Goal: Information Seeking & Learning: Learn about a topic

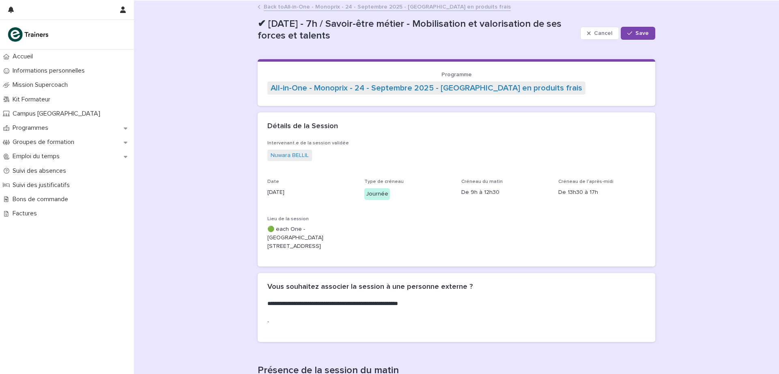
click at [300, 10] on link "Back to All-in-One - Monoprix - 24 - Septembre 2025 - [GEOGRAPHIC_DATA] en prod…" at bounding box center [387, 6] width 247 height 9
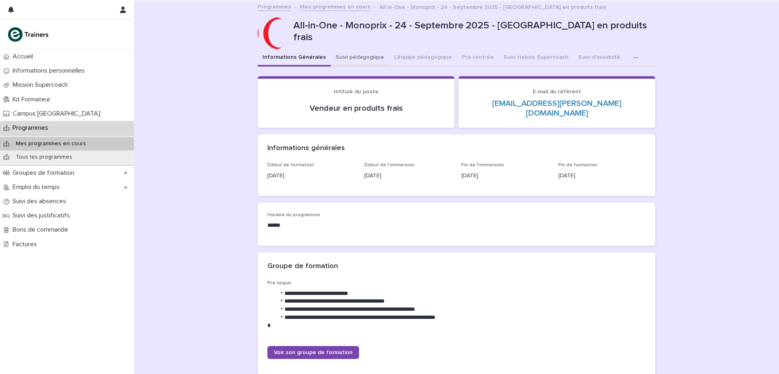
click at [370, 58] on button "Suivi pédagogique" at bounding box center [360, 57] width 58 height 17
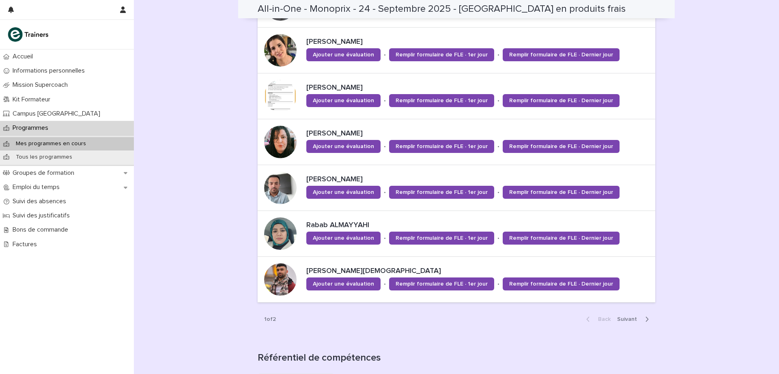
scroll to position [486, 0]
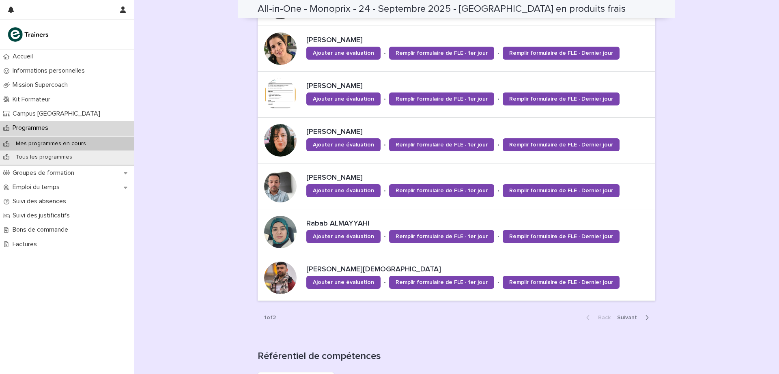
click at [627, 319] on span "Next" at bounding box center [629, 318] width 25 height 6
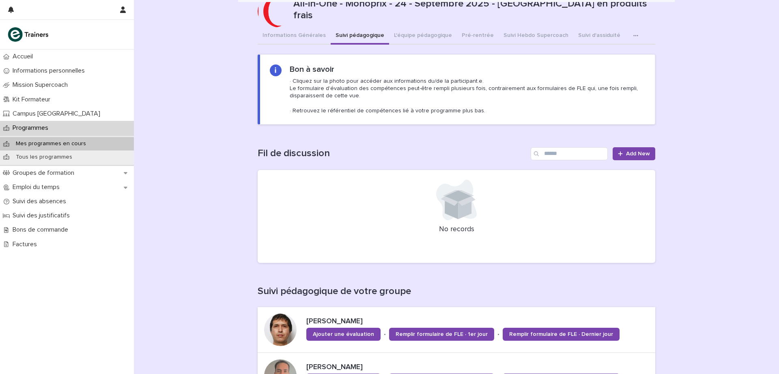
scroll to position [0, 0]
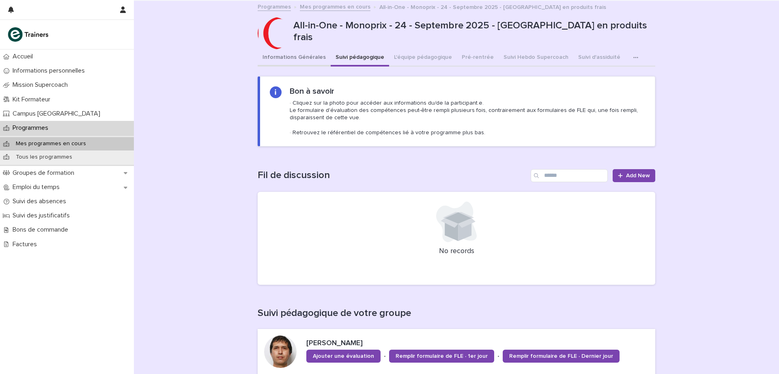
click at [280, 57] on button "Informations Générales" at bounding box center [294, 57] width 73 height 17
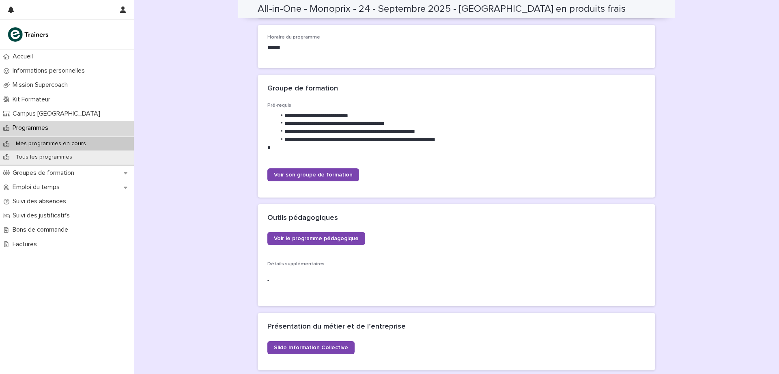
scroll to position [582, 0]
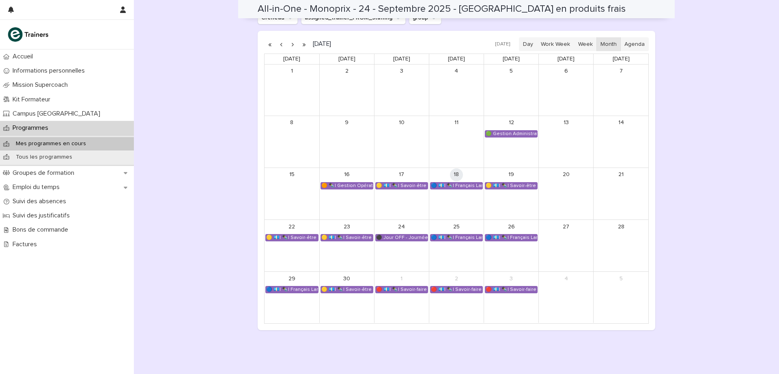
click at [505, 168] on link "19" at bounding box center [511, 174] width 13 height 13
click at [504, 183] on div "🟡 💶| ✒️| Savoir-être métier - Mobilisation et valorisation de ses forces et tal…" at bounding box center [511, 186] width 52 height 6
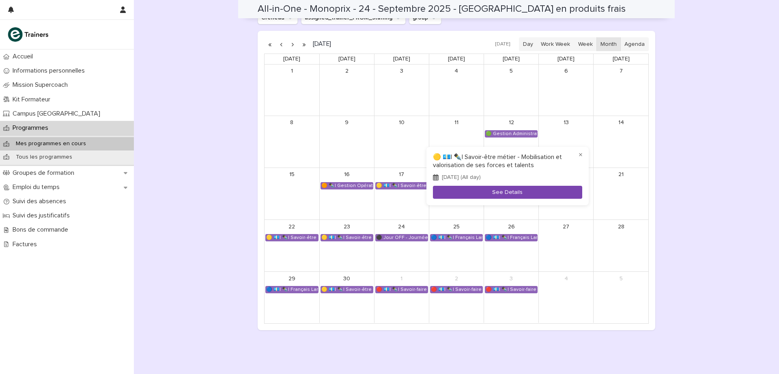
click at [498, 194] on button "See Details" at bounding box center [507, 192] width 149 height 13
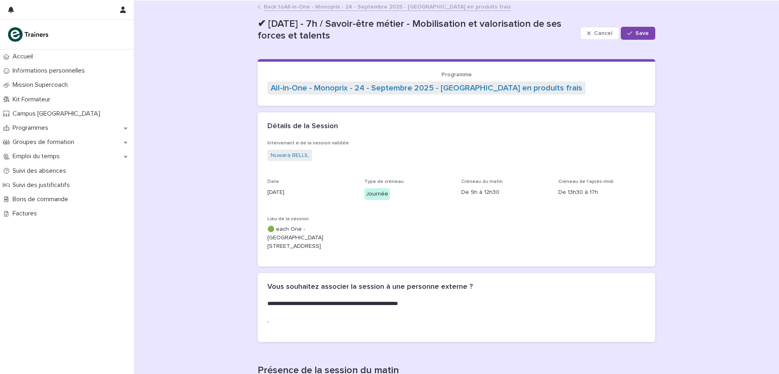
click at [287, 5] on link "Back to All-in-One - Monoprix - 24 - Septembre 2025 - [GEOGRAPHIC_DATA] en prod…" at bounding box center [387, 6] width 247 height 9
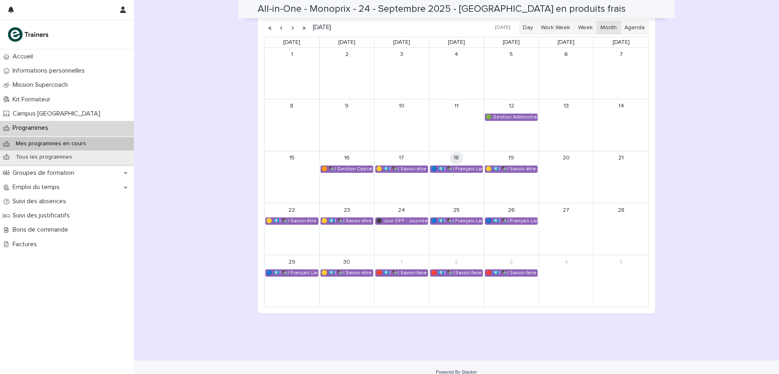
scroll to position [569, 0]
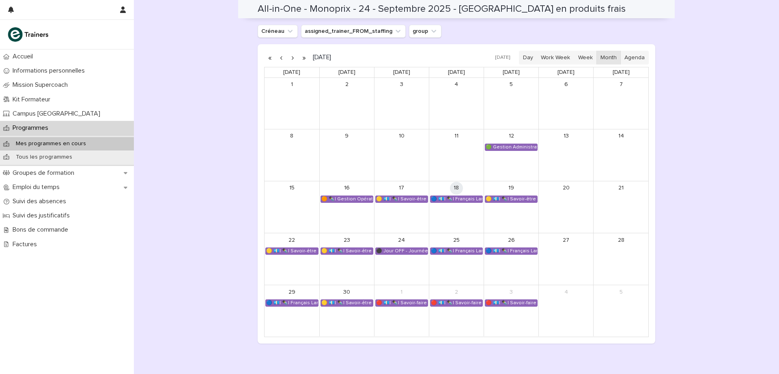
click at [287, 51] on button "button" at bounding box center [292, 57] width 11 height 13
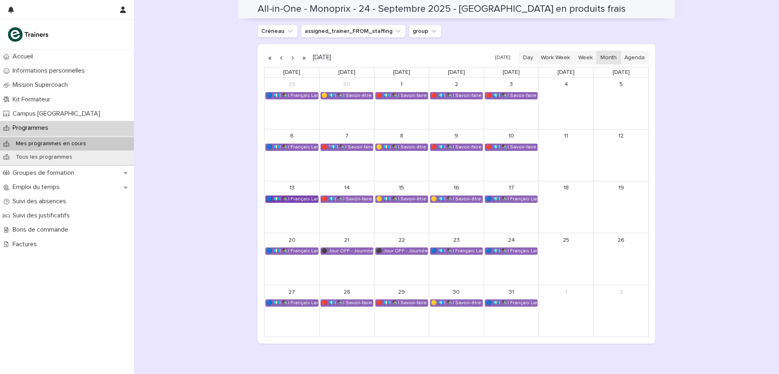
click at [299, 196] on div "🔵 💶| ✒️| Français Langue Professionnel - Valoriser les produits frais et leur o…" at bounding box center [292, 199] width 52 height 6
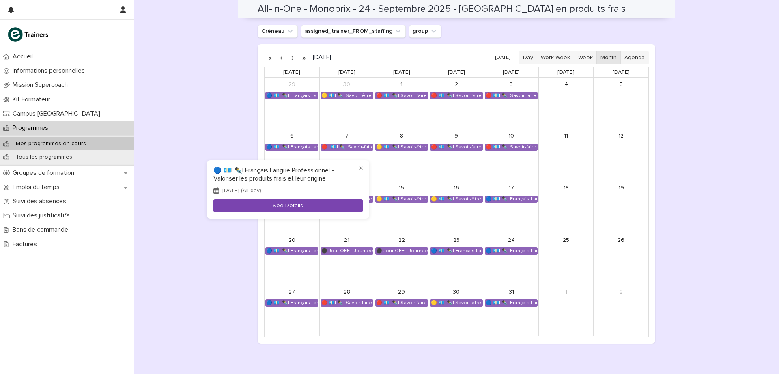
click at [305, 207] on button "See Details" at bounding box center [287, 205] width 149 height 13
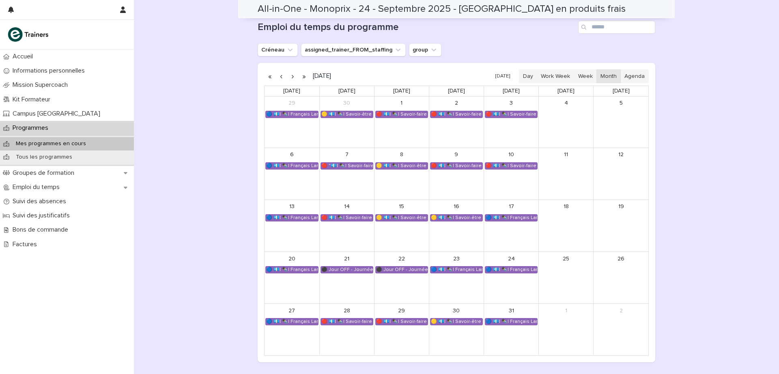
scroll to position [551, 0]
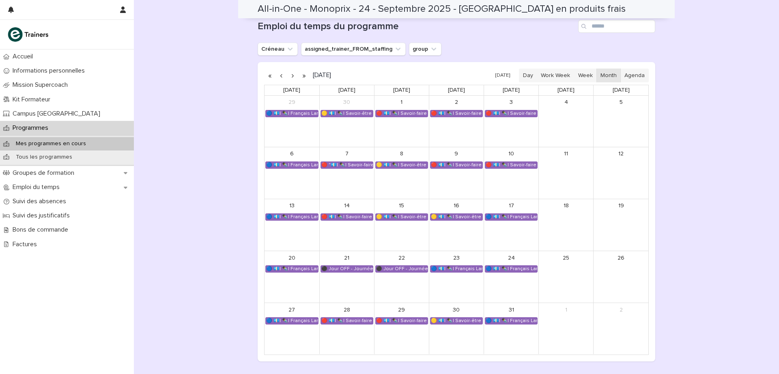
click at [337, 213] on link "🔴 💶| ✒️| Savoir-faire métier - Contribution à l'amélioration de l'expérience d'…" at bounding box center [347, 216] width 53 height 7
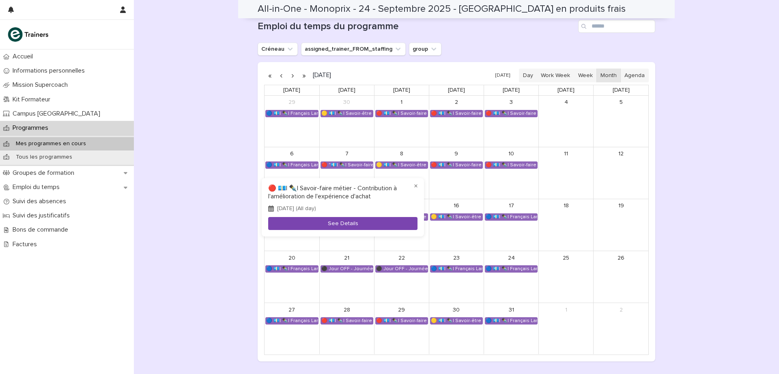
click at [324, 221] on button "See Details" at bounding box center [342, 223] width 149 height 13
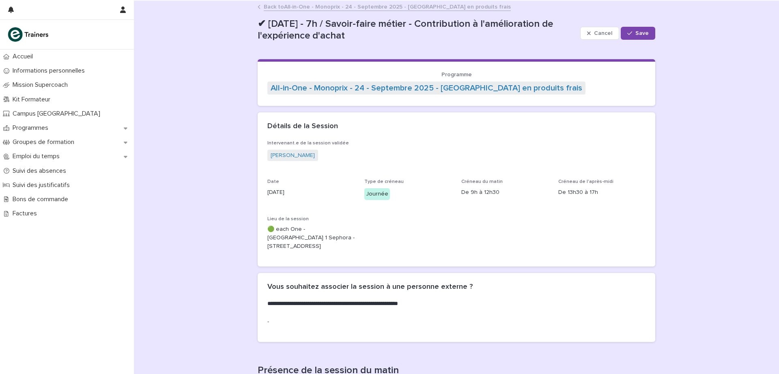
click at [265, 6] on link "Back to All-in-One - Monoprix - 24 - Septembre 2025 - [GEOGRAPHIC_DATA] en prod…" at bounding box center [387, 6] width 247 height 9
